Goal: Task Accomplishment & Management: Use online tool/utility

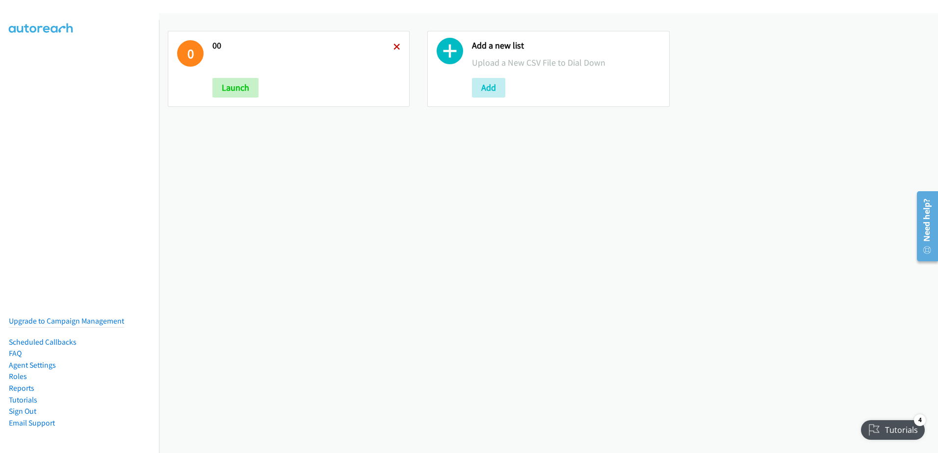
click at [398, 46] on icon at bounding box center [397, 47] width 7 height 7
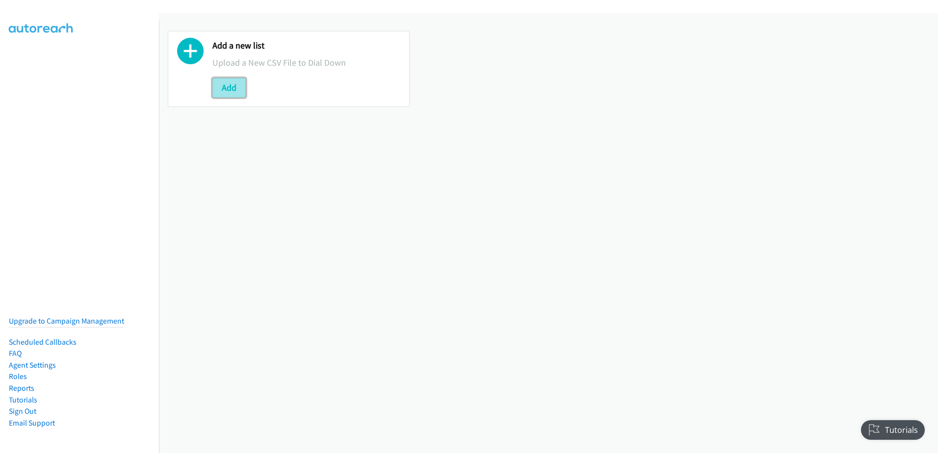
click at [228, 87] on button "Add" at bounding box center [229, 88] width 33 height 20
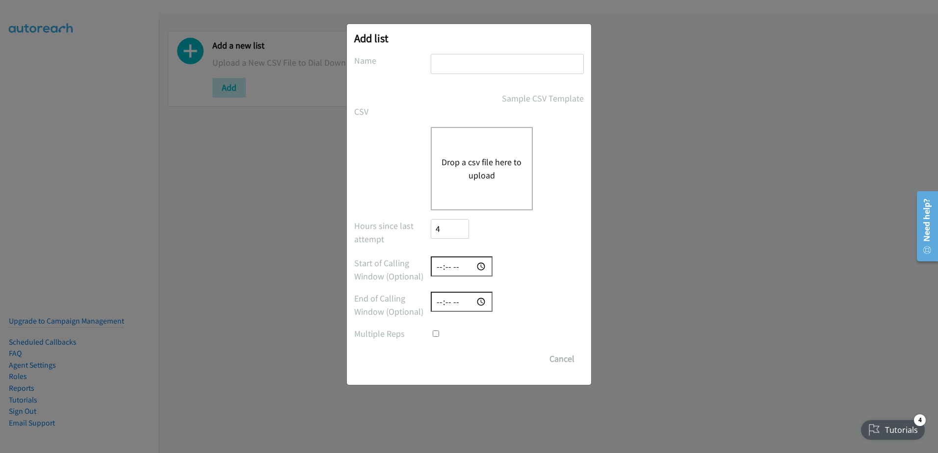
click at [509, 71] on input "text" at bounding box center [507, 64] width 153 height 20
type input "fu once 09-09"
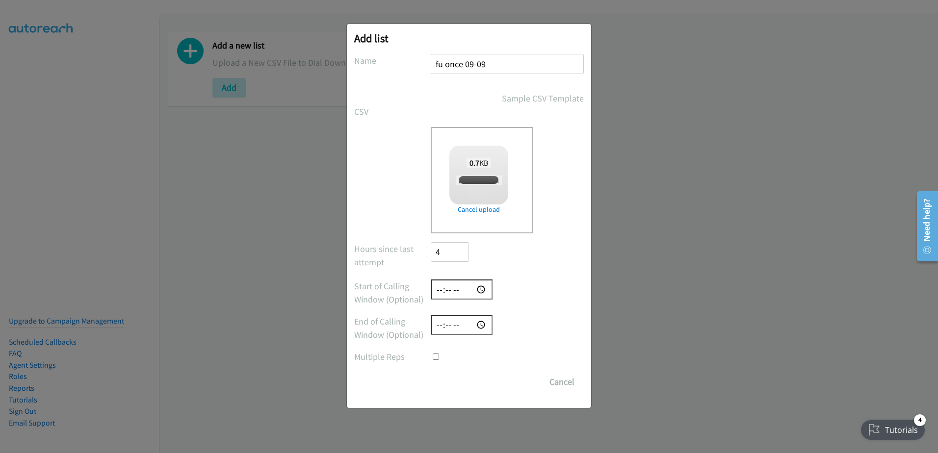
checkbox input "true"
click at [443, 391] on input "Save List" at bounding box center [457, 382] width 52 height 20
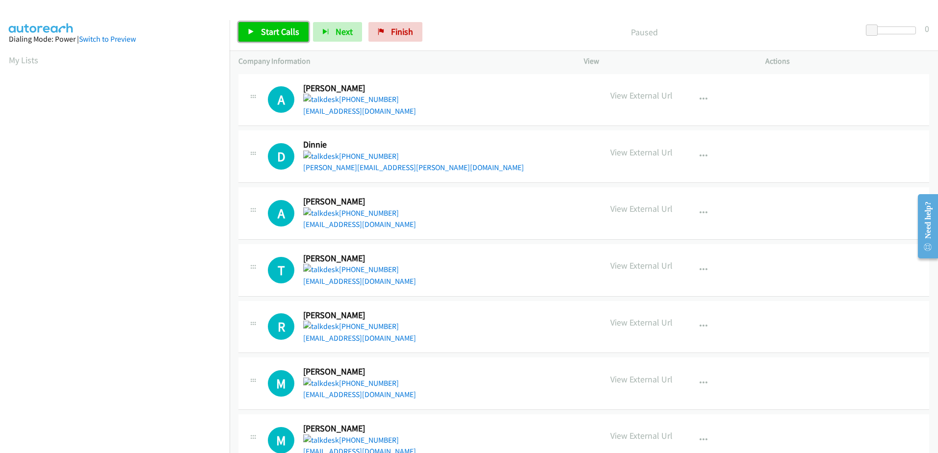
drag, startPoint x: 281, startPoint y: 32, endPoint x: 290, endPoint y: 30, distance: 9.0
click at [281, 32] on span "Start Calls" at bounding box center [280, 31] width 38 height 11
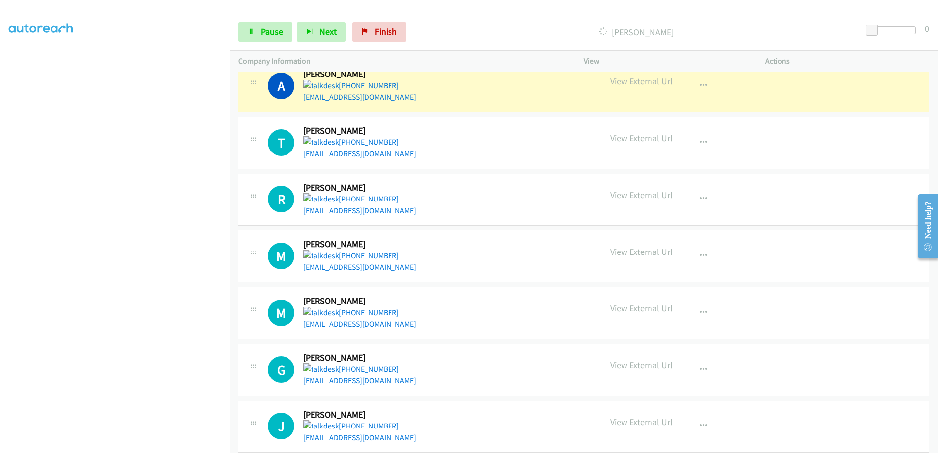
scroll to position [147, 0]
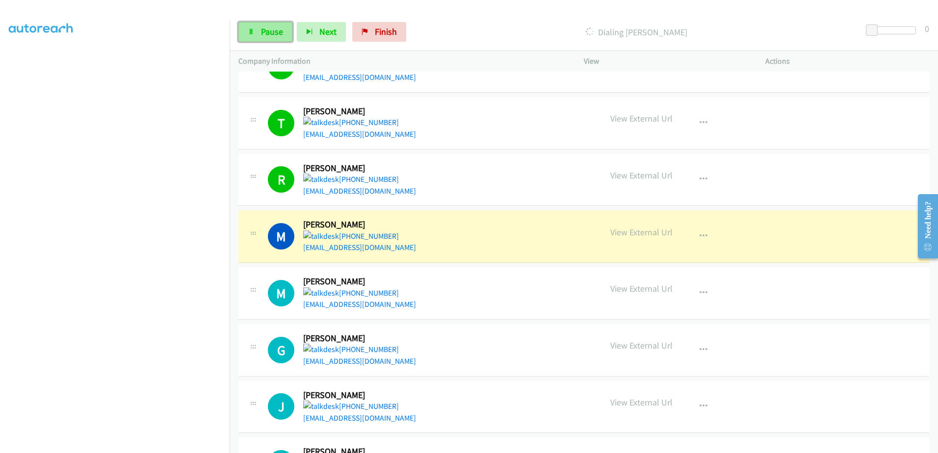
click at [253, 33] on icon at bounding box center [251, 32] width 7 height 7
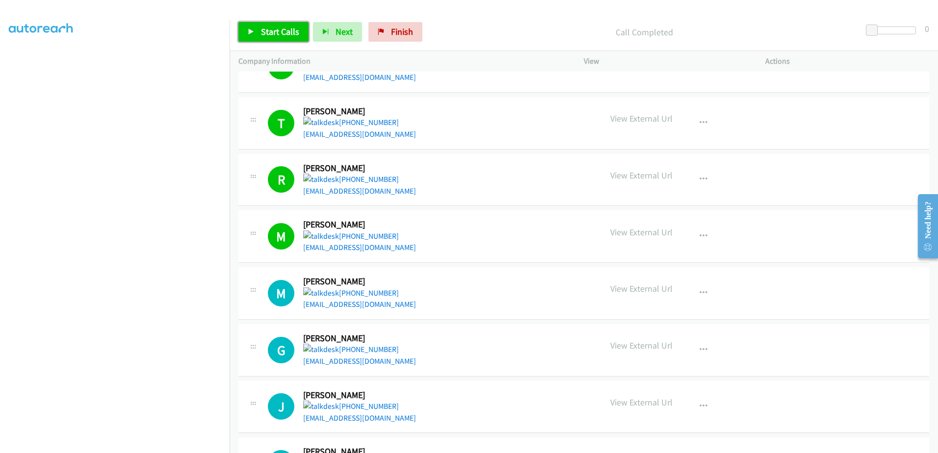
click at [265, 27] on span "Start Calls" at bounding box center [280, 31] width 38 height 11
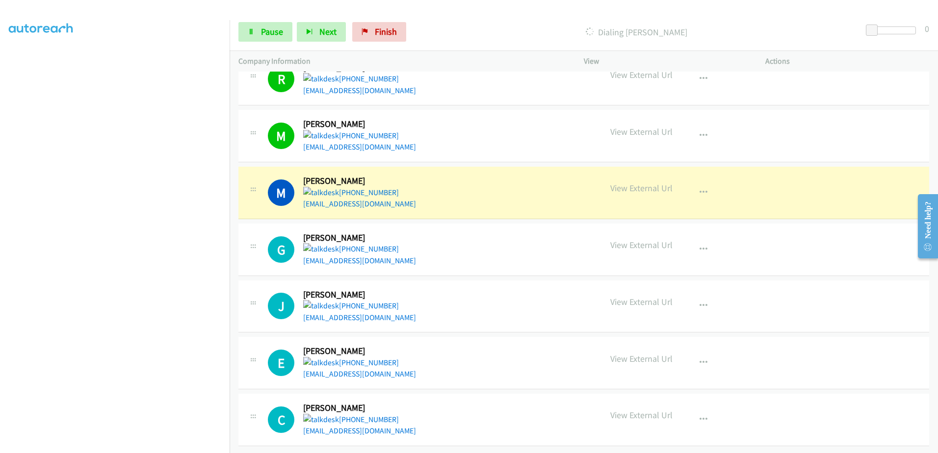
scroll to position [255, 0]
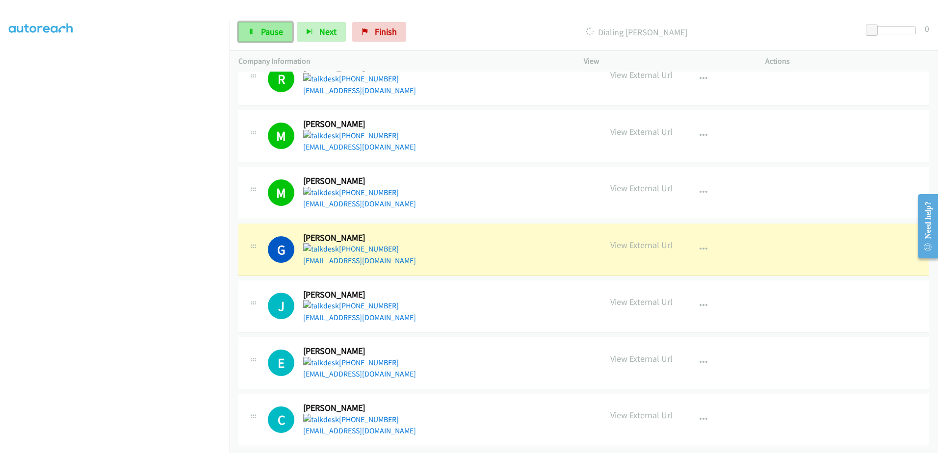
click at [266, 29] on span "Pause" at bounding box center [272, 31] width 22 height 11
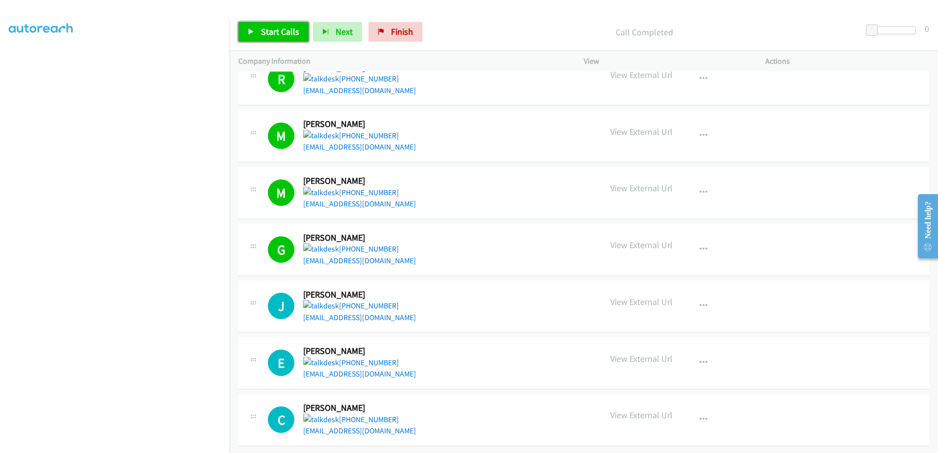
click at [284, 29] on span "Start Calls" at bounding box center [280, 31] width 38 height 11
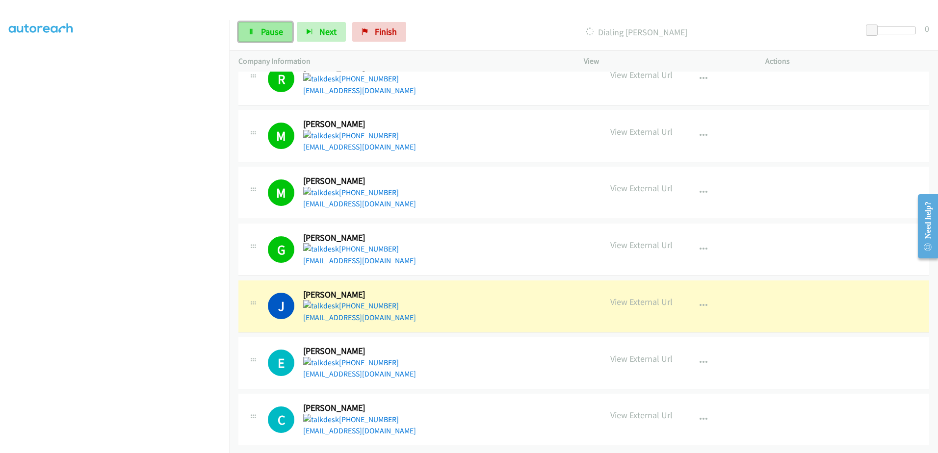
click at [268, 23] on link "Pause" at bounding box center [266, 32] width 54 height 20
